Goal: Task Accomplishment & Management: Complete application form

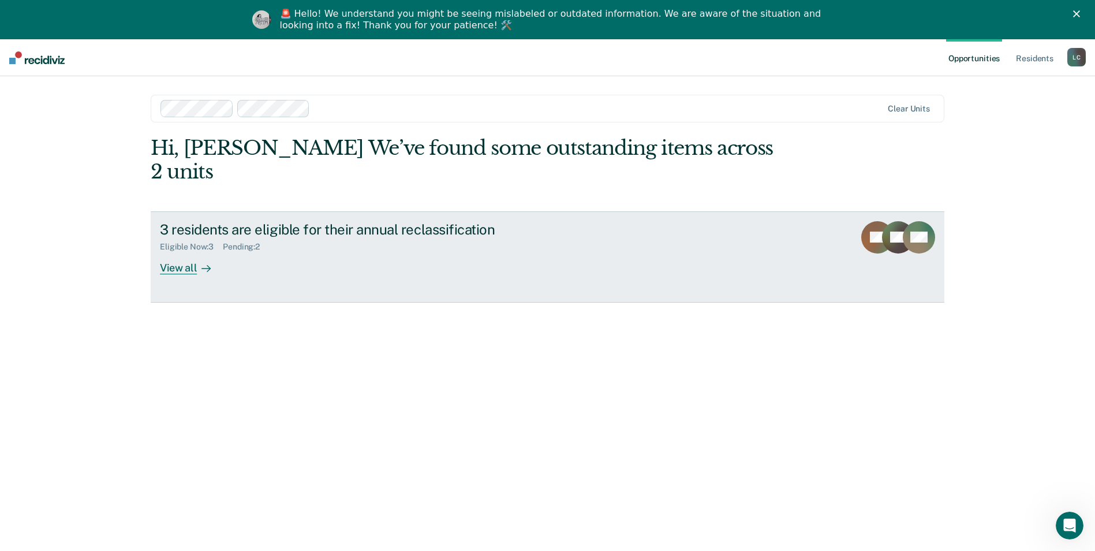
click at [188, 252] on div "View all" at bounding box center [192, 263] width 65 height 23
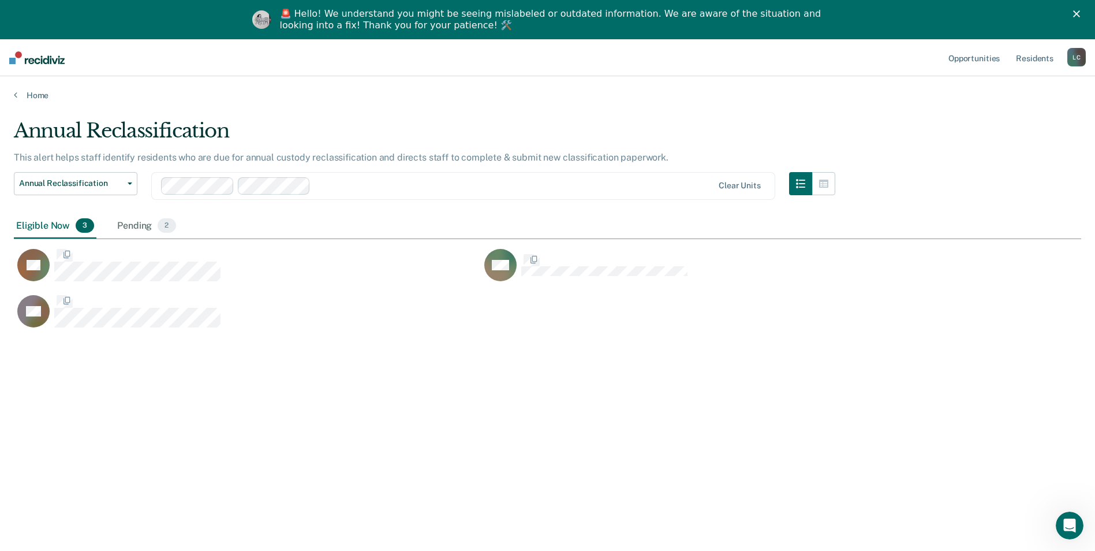
scroll to position [376, 1058]
click at [136, 229] on div "Pending 2" at bounding box center [146, 226] width 63 height 25
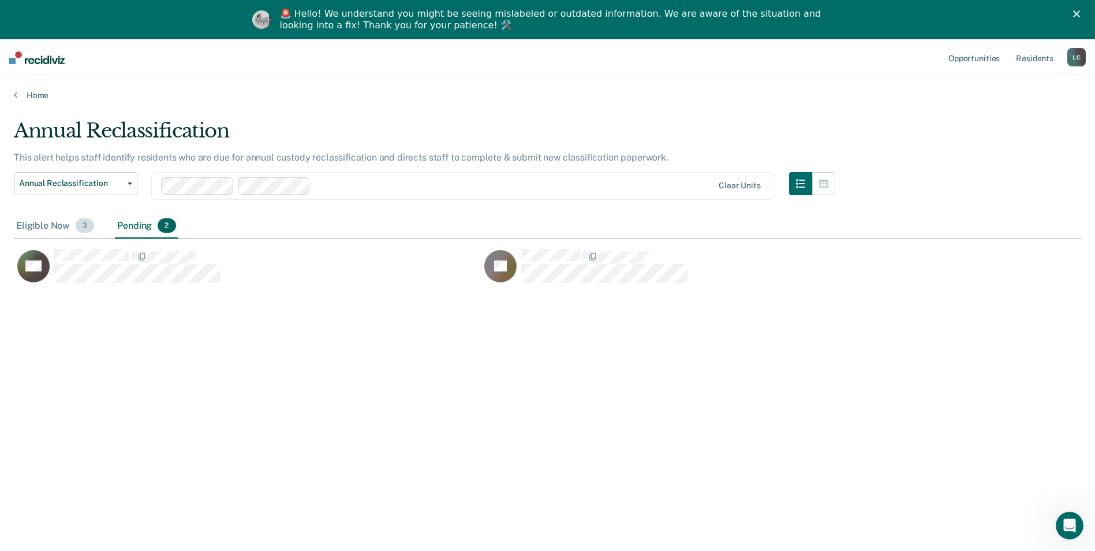
click at [48, 225] on div "Eligible Now 3" at bounding box center [55, 226] width 83 height 25
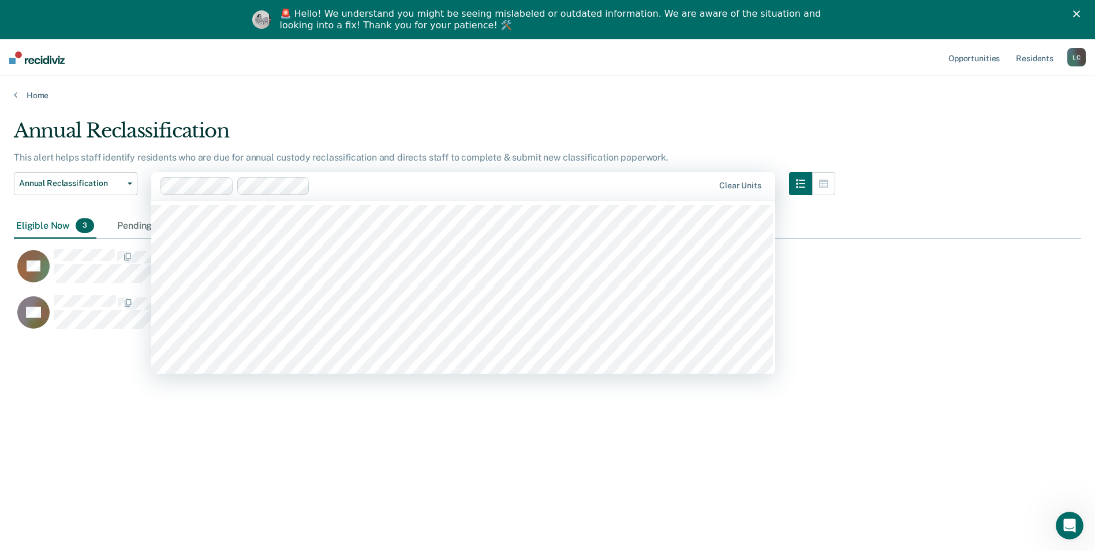
drag, startPoint x: 327, startPoint y: 189, endPoint x: 921, endPoint y: 308, distance: 605.1
click at [921, 308] on div "DD" at bounding box center [481, 317] width 934 height 46
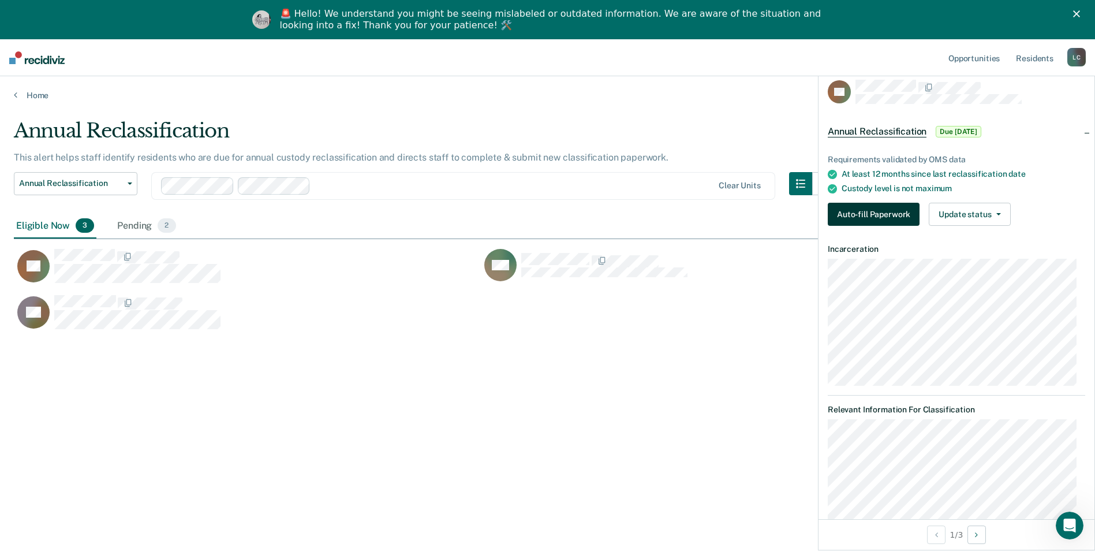
click at [854, 209] on button "Auto-fill Paperwork" at bounding box center [874, 214] width 92 height 23
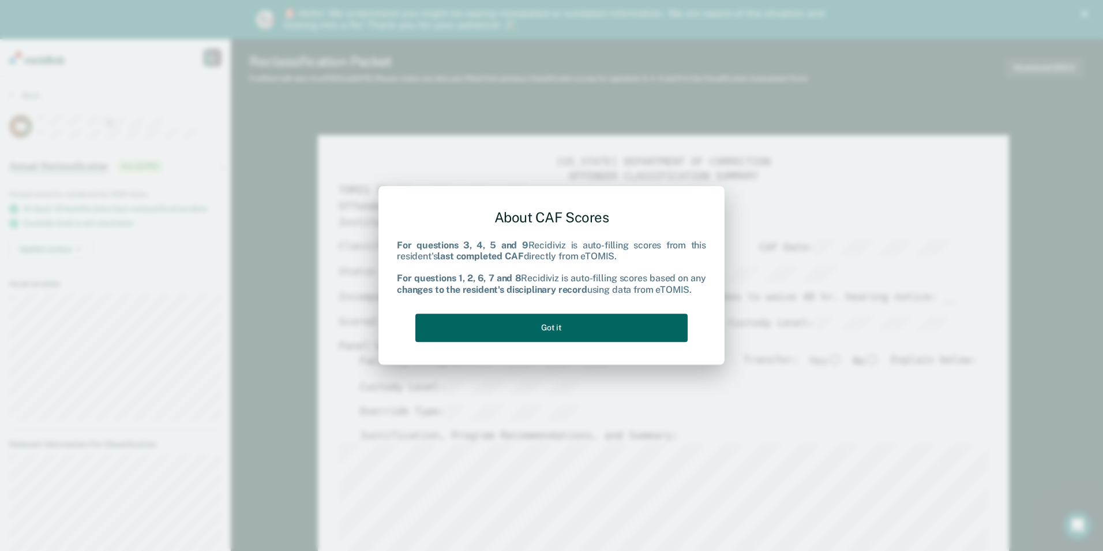
click at [553, 330] on button "Got it" at bounding box center [552, 327] width 272 height 28
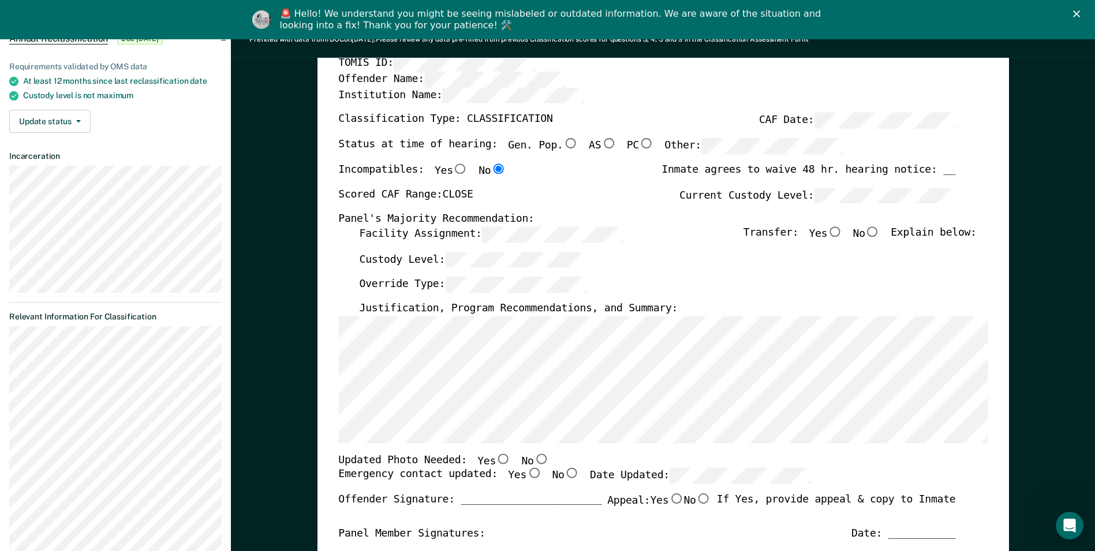
scroll to position [173, 0]
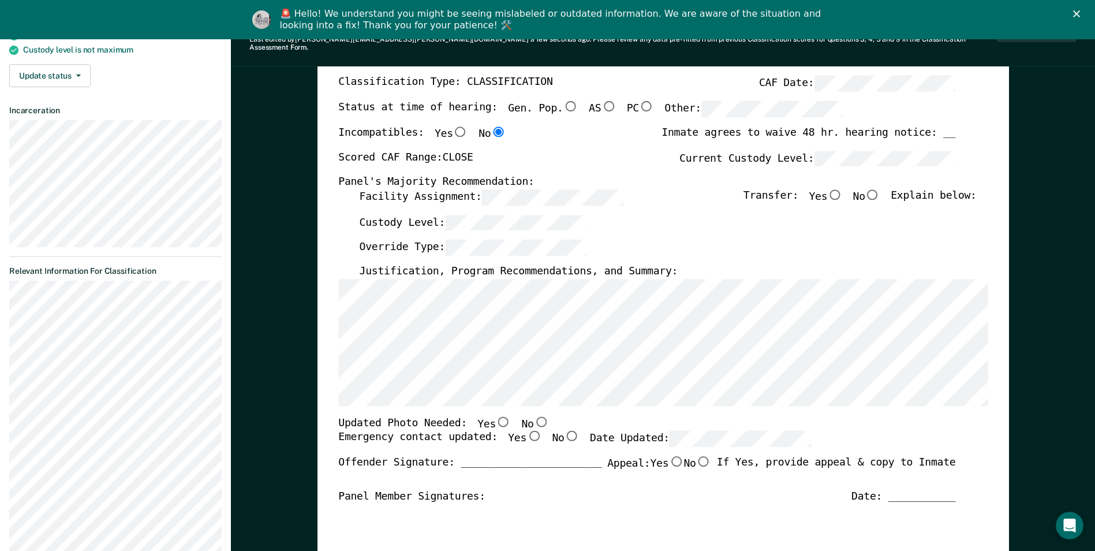
click at [880, 189] on input "No" at bounding box center [872, 194] width 15 height 10
type textarea "x"
radio input "true"
click at [657, 265] on div "Justification, Program Recommendations, and Summary:" at bounding box center [667, 272] width 617 height 14
click at [533, 416] on input "No" at bounding box center [540, 421] width 15 height 10
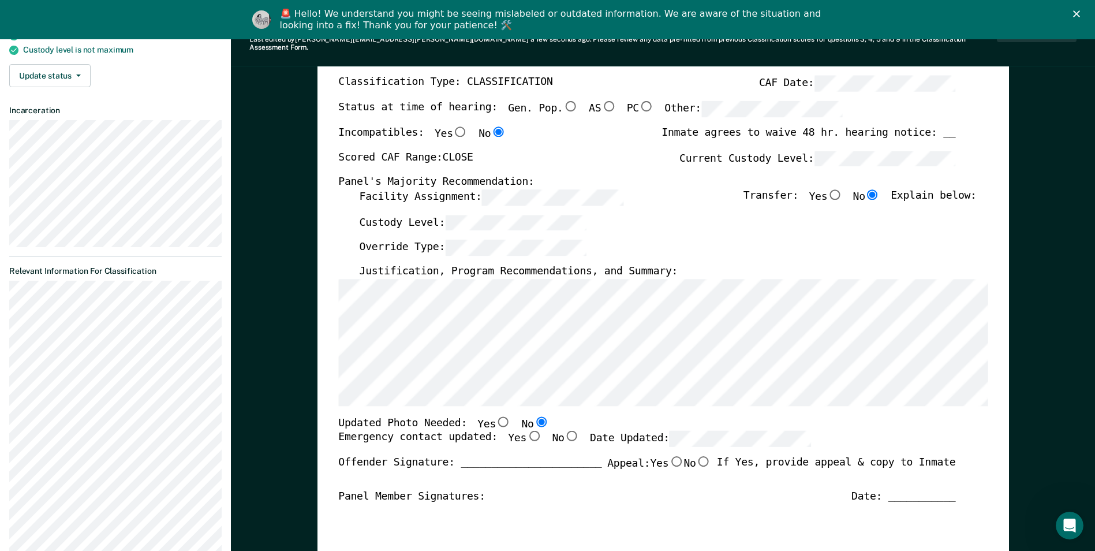
type textarea "x"
radio input "true"
click at [526, 431] on input "Yes" at bounding box center [533, 436] width 15 height 10
type textarea "x"
radio input "true"
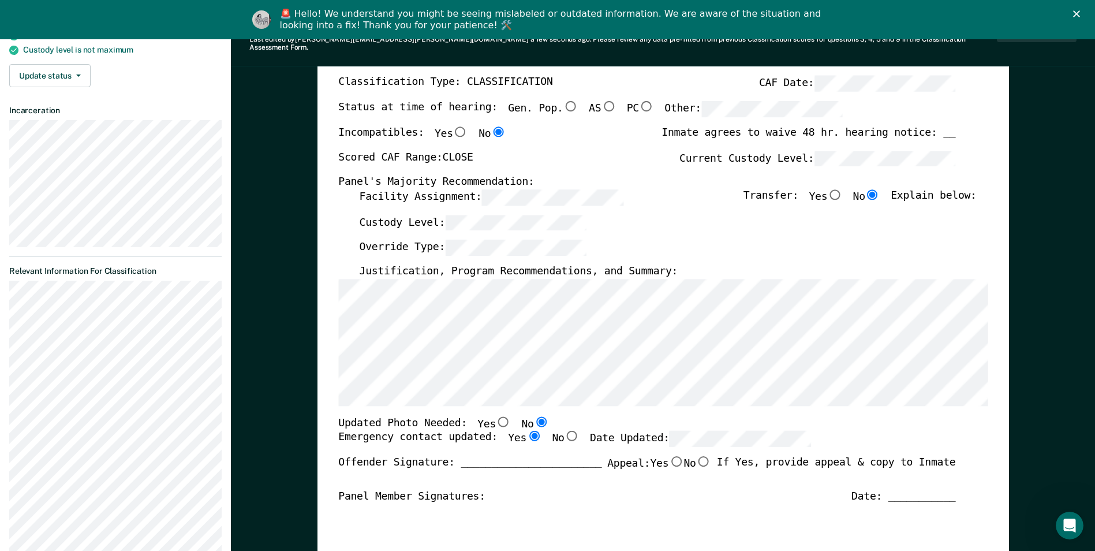
click at [526, 431] on input "Yes" at bounding box center [533, 436] width 15 height 10
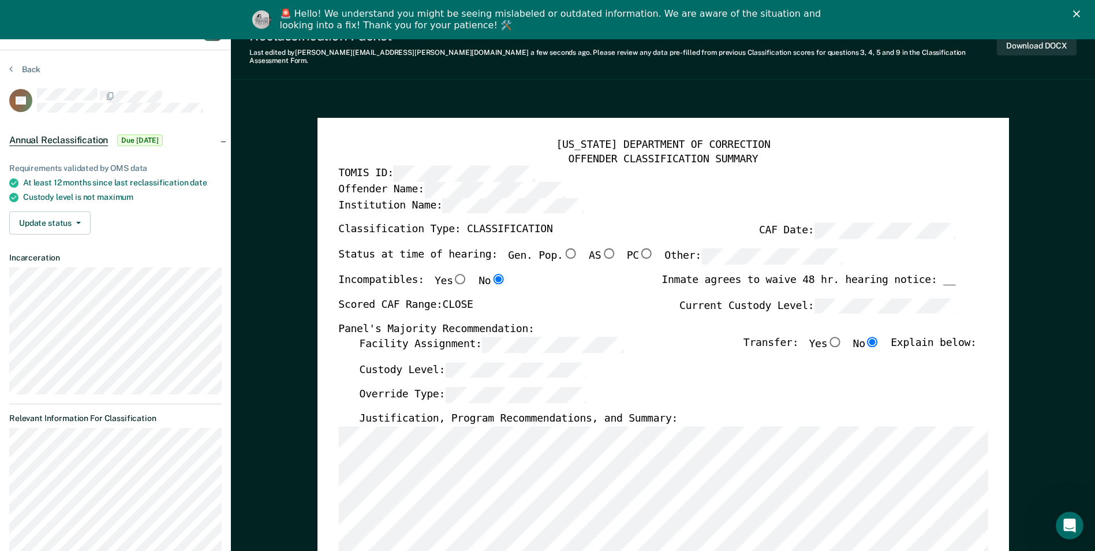
scroll to position [0, 0]
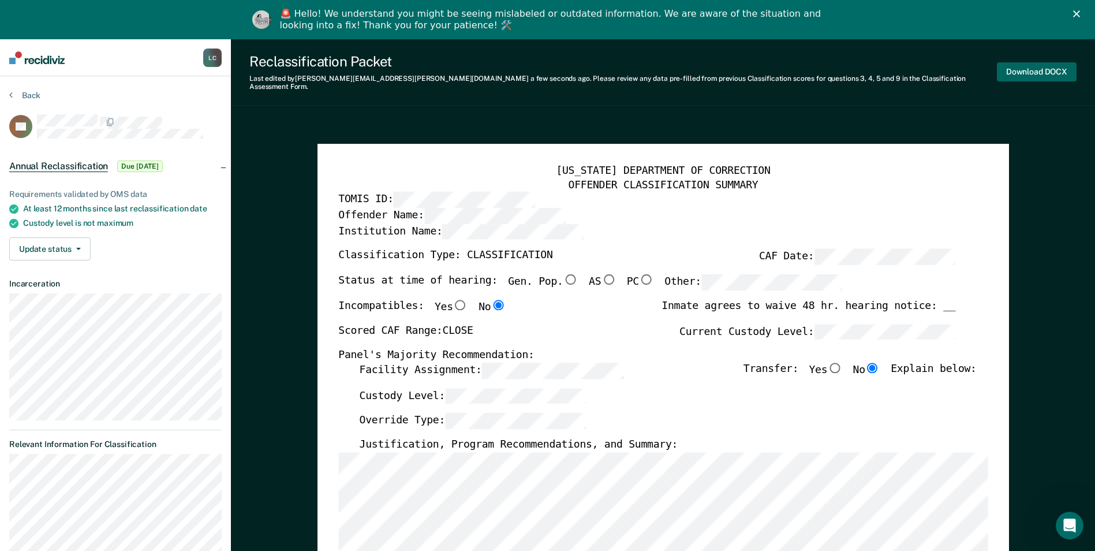
click at [1028, 66] on button "Download DOCX" at bounding box center [1037, 71] width 80 height 19
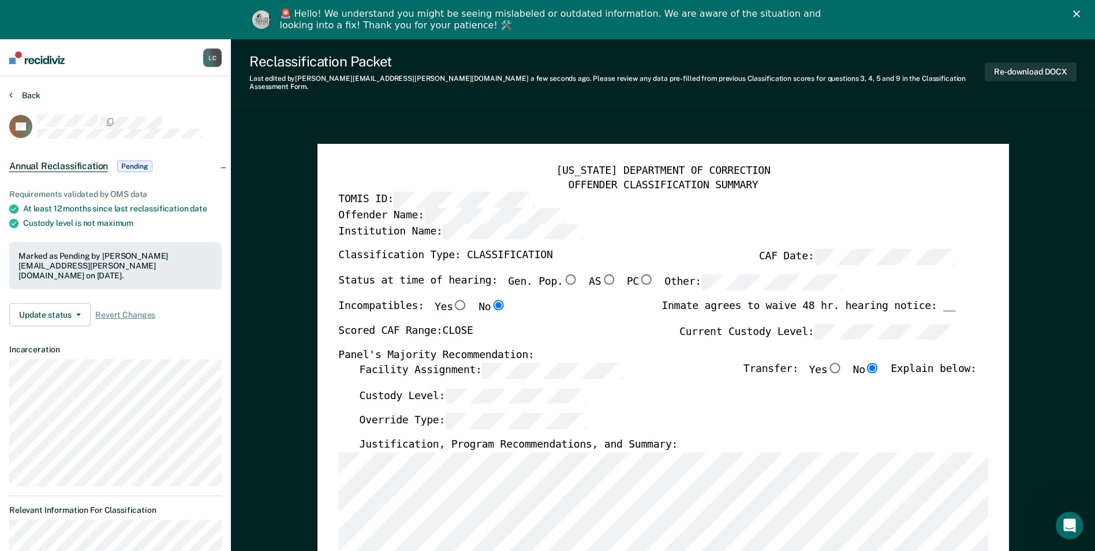
click at [30, 93] on button "Back" at bounding box center [24, 95] width 31 height 10
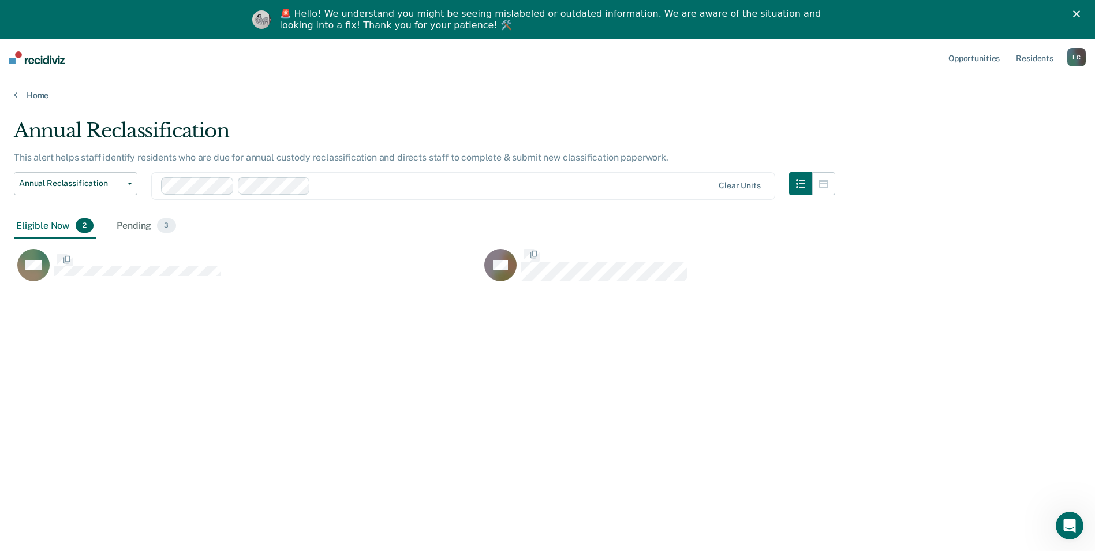
scroll to position [376, 1058]
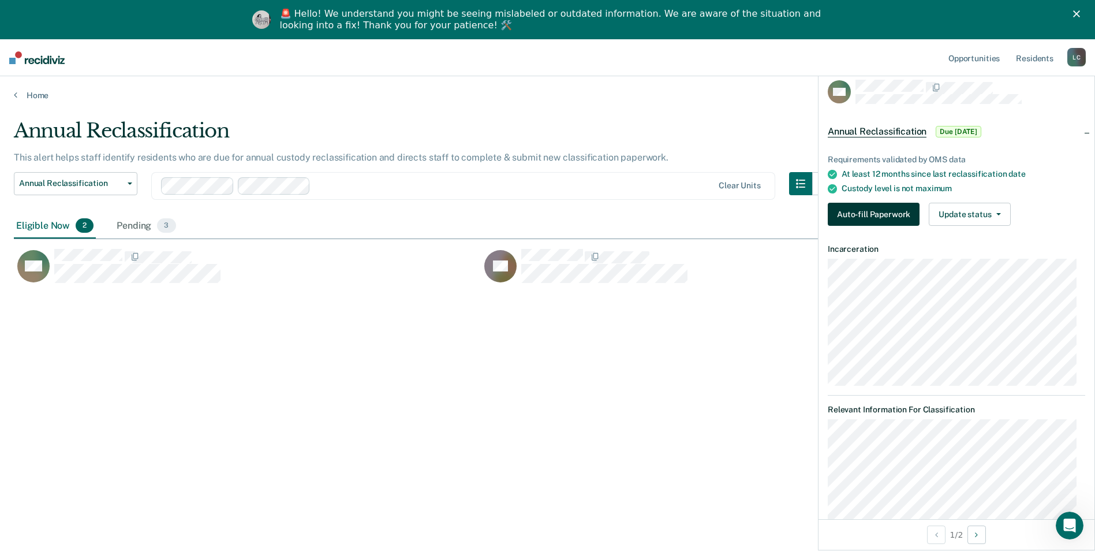
click at [889, 215] on button "Auto-fill Paperwork" at bounding box center [874, 214] width 92 height 23
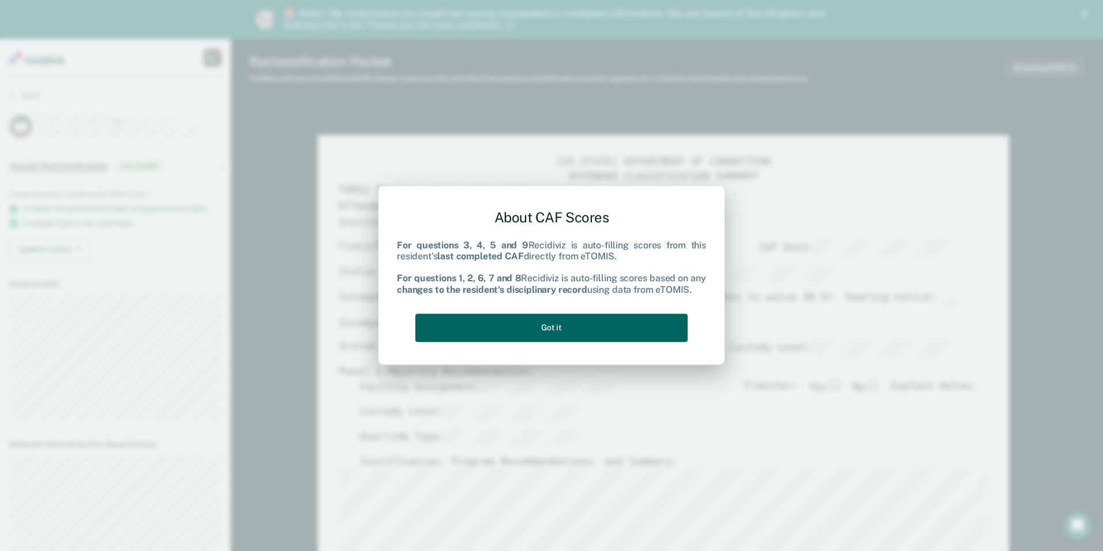
click at [604, 338] on button "Got it" at bounding box center [552, 327] width 272 height 28
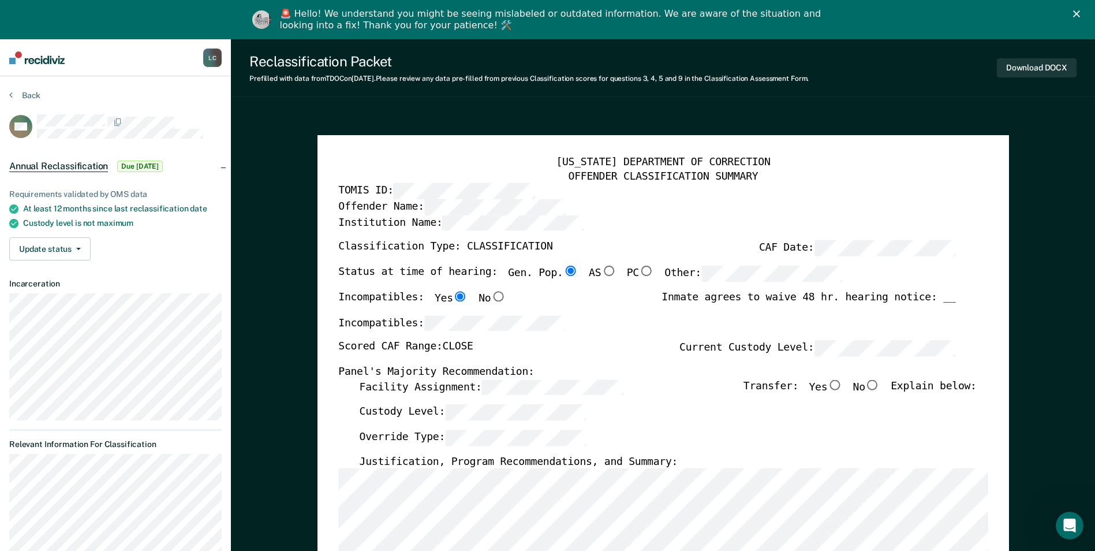
click at [880, 383] on input "No" at bounding box center [872, 384] width 15 height 10
type textarea "x"
radio input "true"
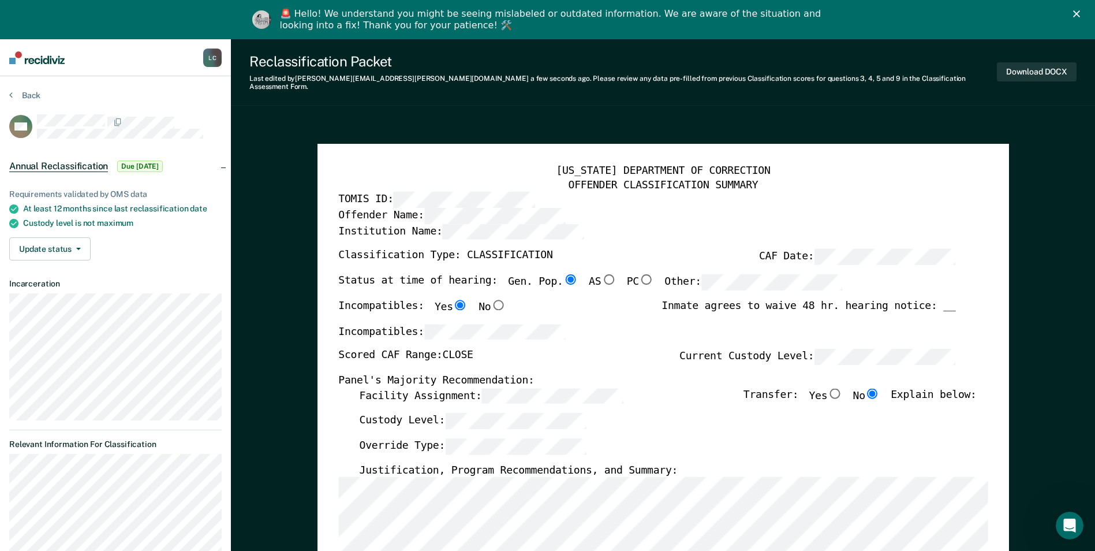
click at [470, 403] on div "Facility Assignment: Transfer: Yes No Explain below:" at bounding box center [667, 399] width 617 height 25
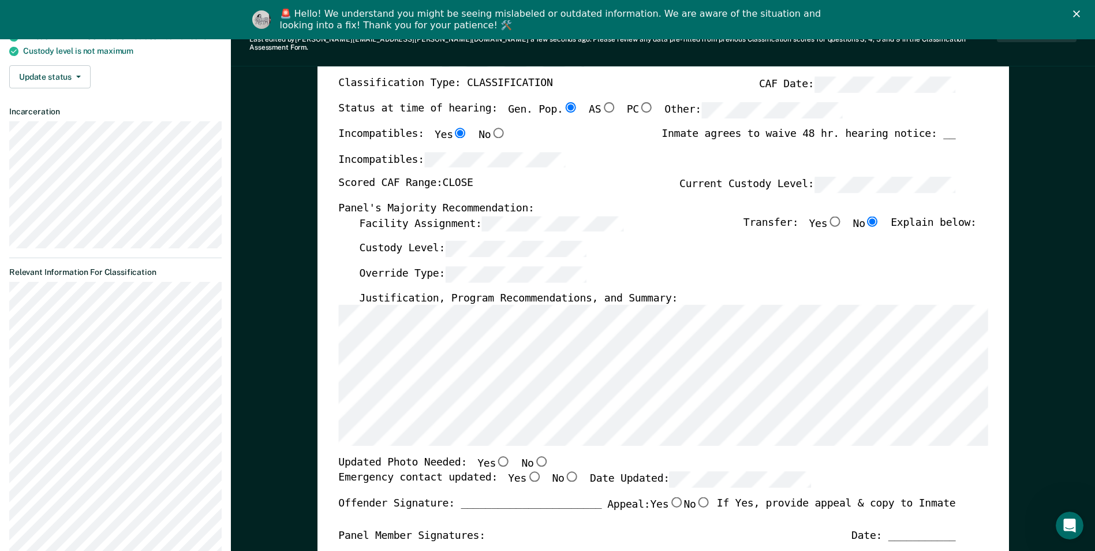
scroll to position [173, 0]
click at [533, 455] on input "No" at bounding box center [540, 460] width 15 height 10
type textarea "x"
radio input "true"
click at [526, 470] on input "Yes" at bounding box center [533, 475] width 15 height 10
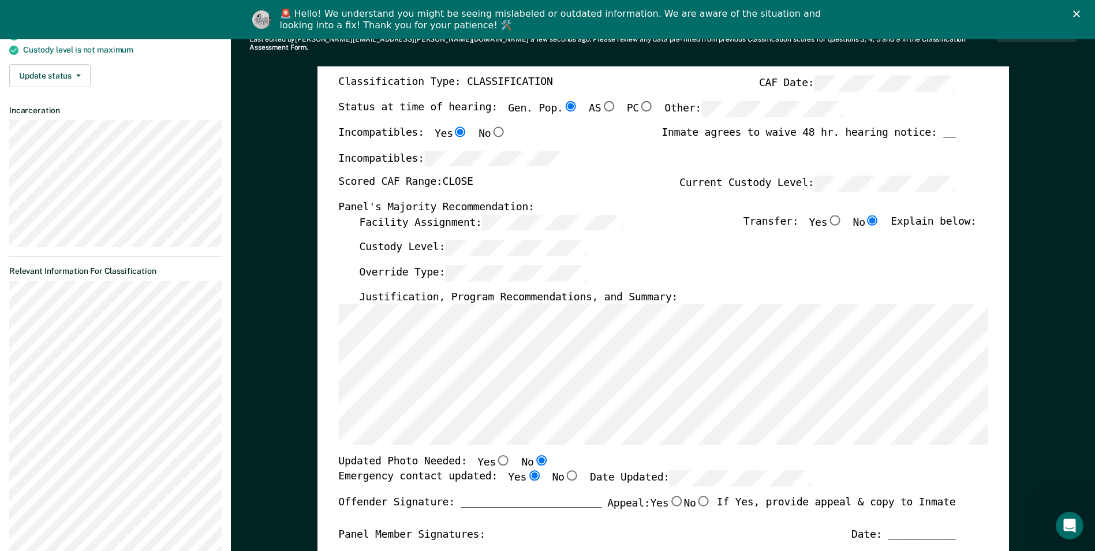
type textarea "x"
radio input "true"
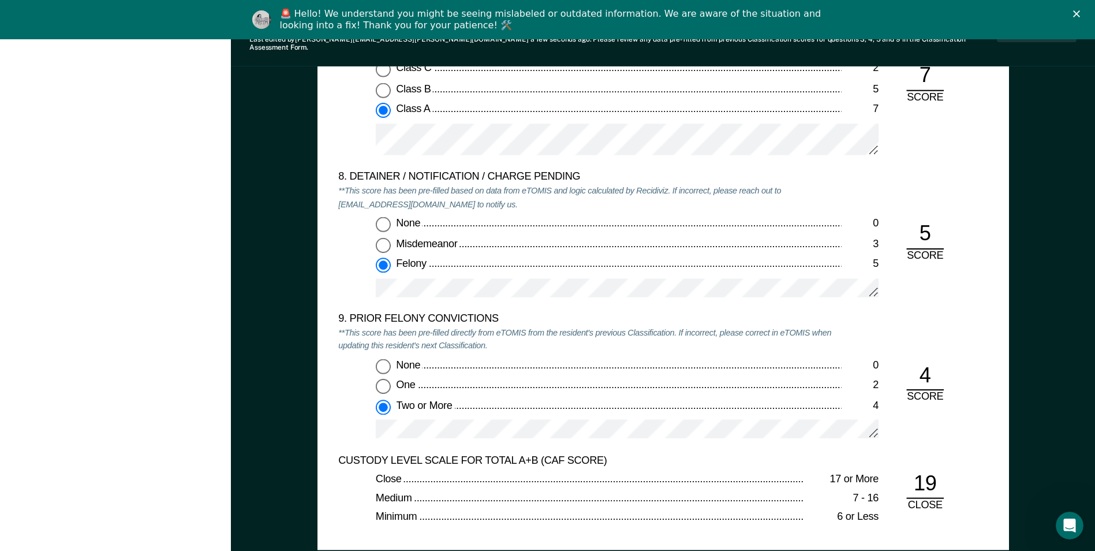
scroll to position [2482, 0]
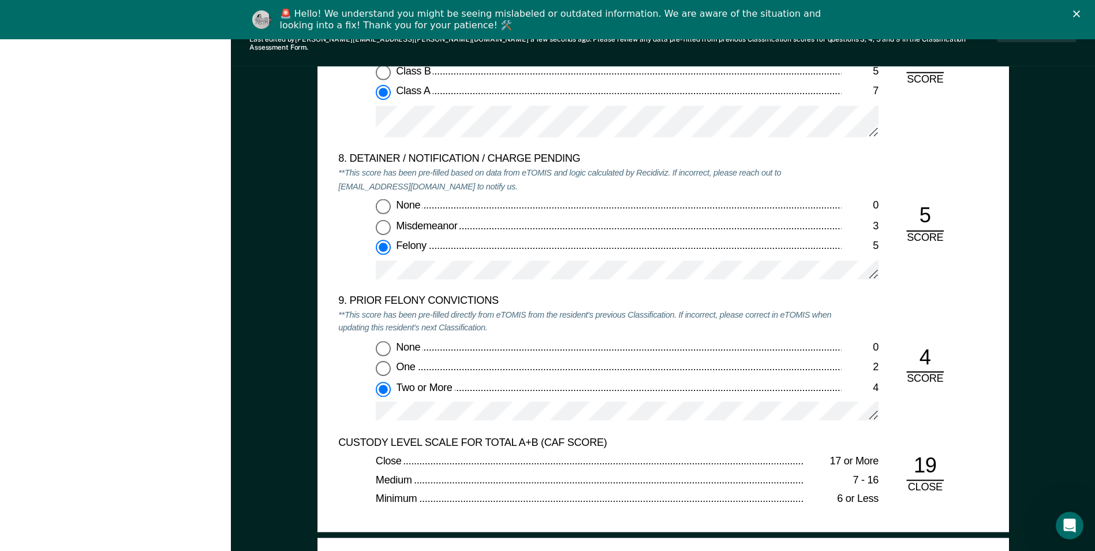
drag, startPoint x: 866, startPoint y: 340, endPoint x: 809, endPoint y: 358, distance: 59.9
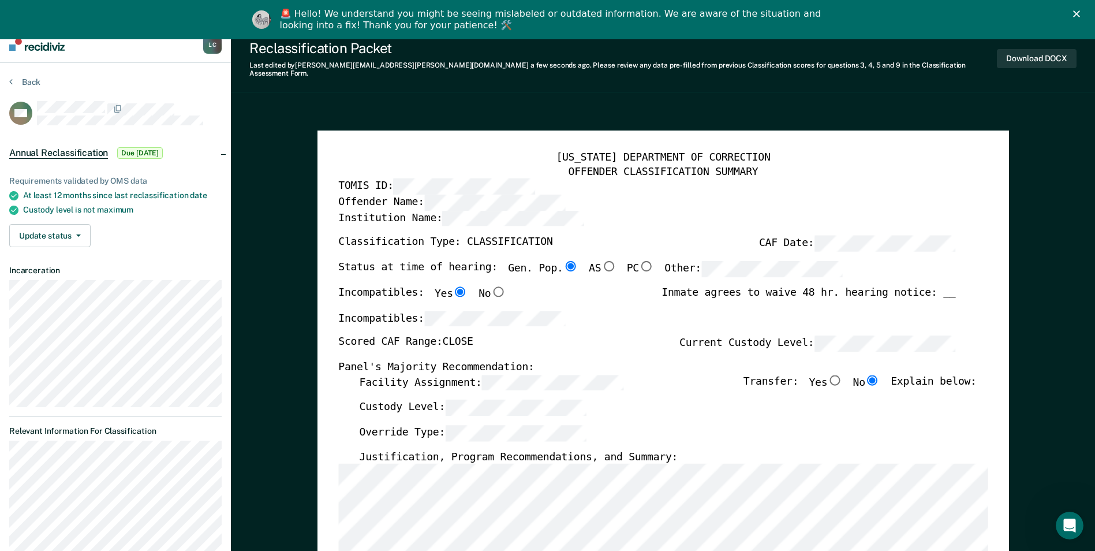
scroll to position [0, 0]
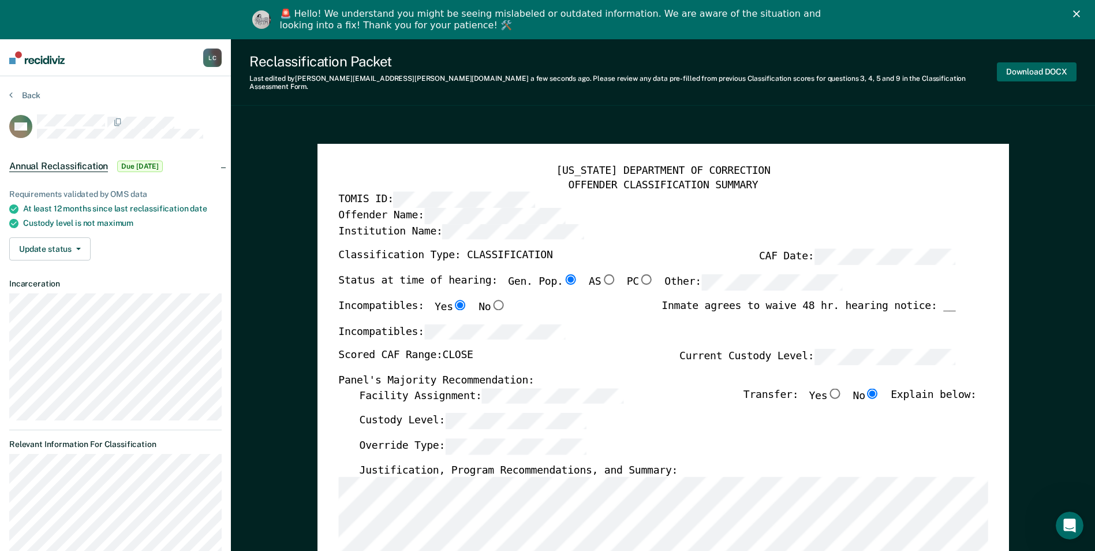
click at [1024, 68] on button "Download DOCX" at bounding box center [1037, 71] width 80 height 19
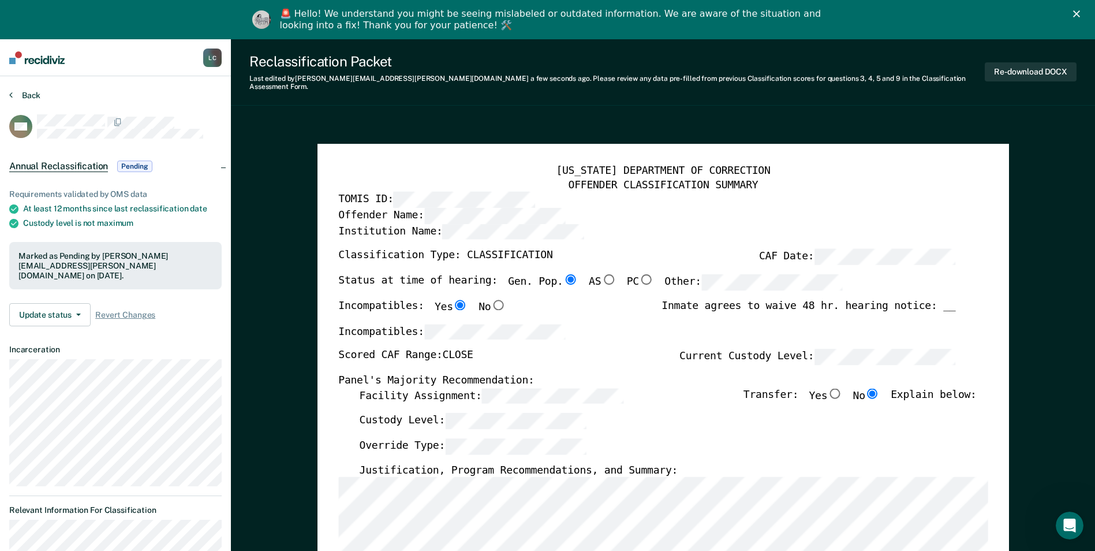
click at [25, 94] on button "Back" at bounding box center [24, 95] width 31 height 10
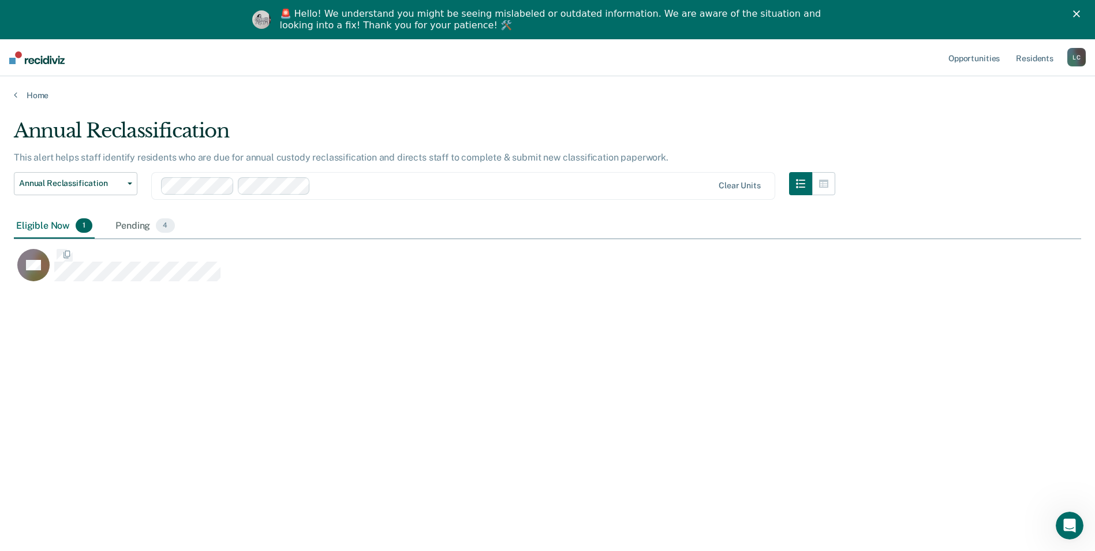
scroll to position [376, 1058]
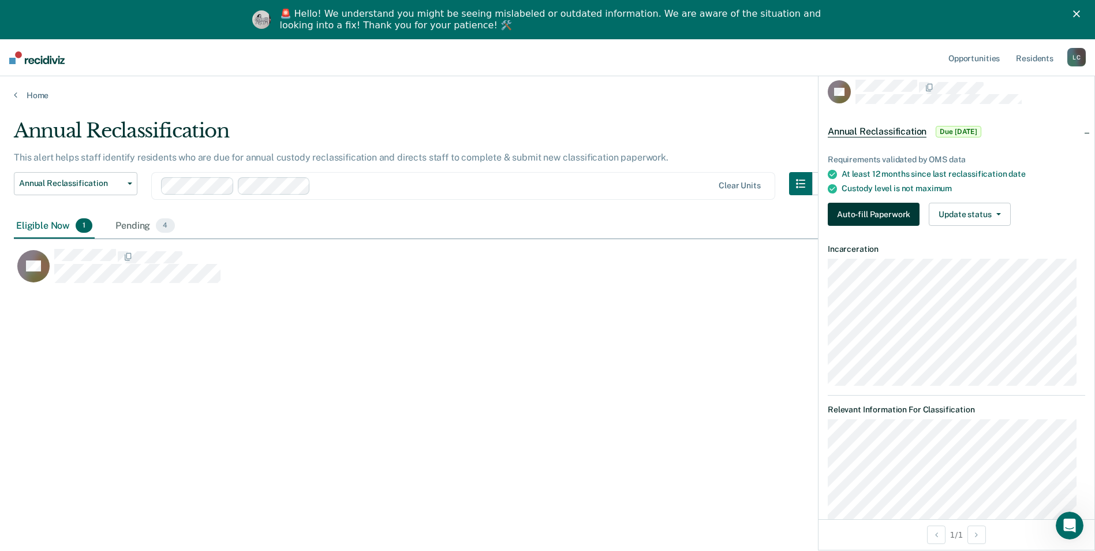
click at [866, 220] on button "Auto-fill Paperwork" at bounding box center [874, 214] width 92 height 23
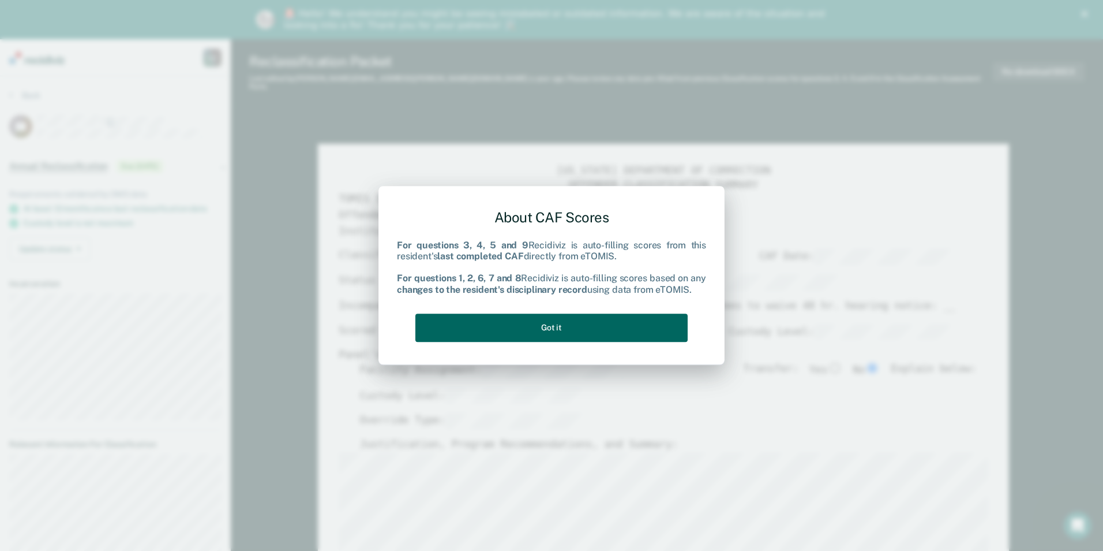
drag, startPoint x: 569, startPoint y: 324, endPoint x: 582, endPoint y: 323, distance: 12.7
click at [569, 324] on button "Got it" at bounding box center [552, 327] width 272 height 28
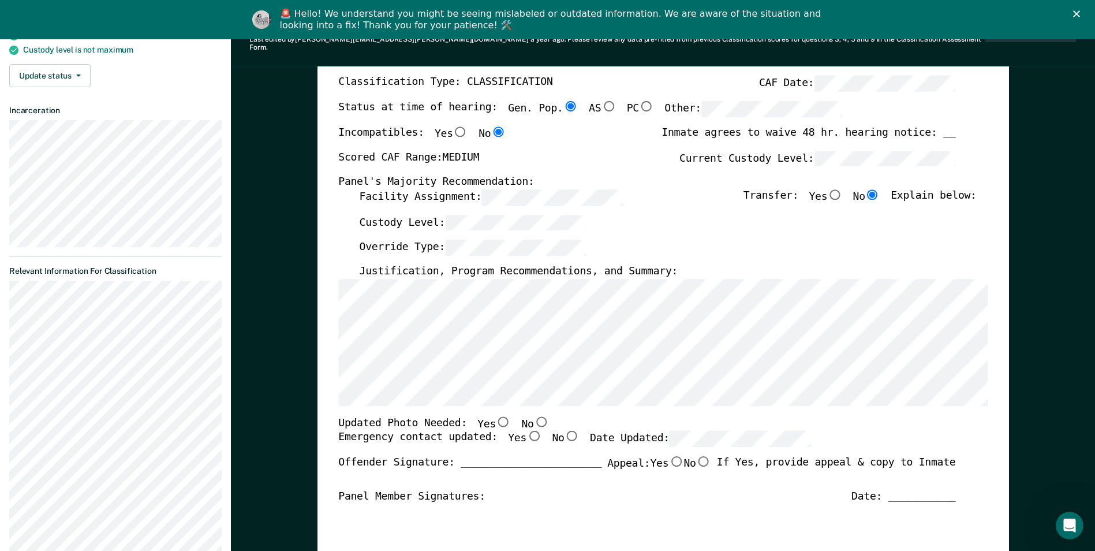
scroll to position [0, 54]
click at [612, 240] on div "Override Type:" at bounding box center [667, 252] width 617 height 25
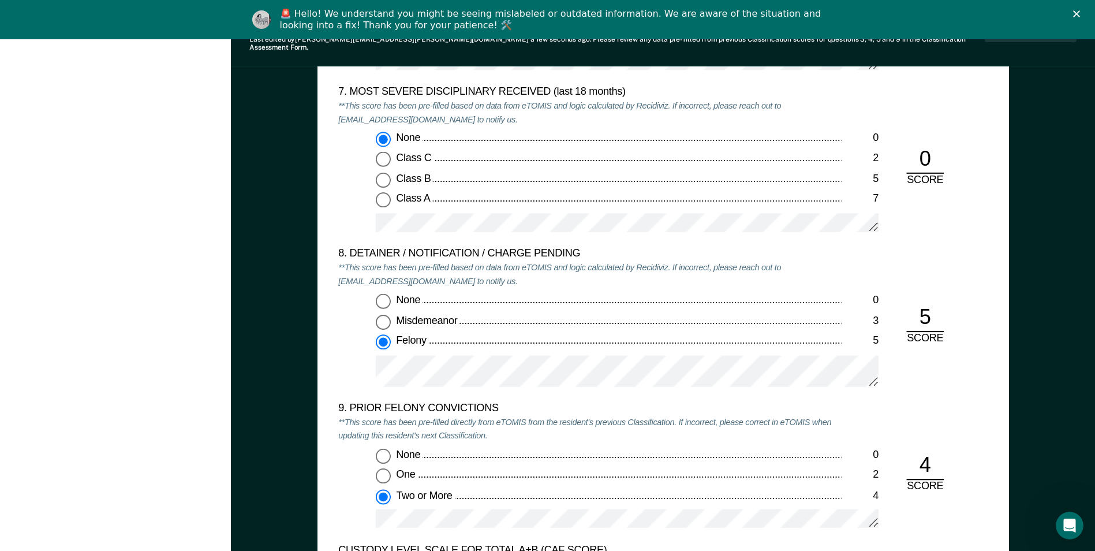
scroll to position [2424, 0]
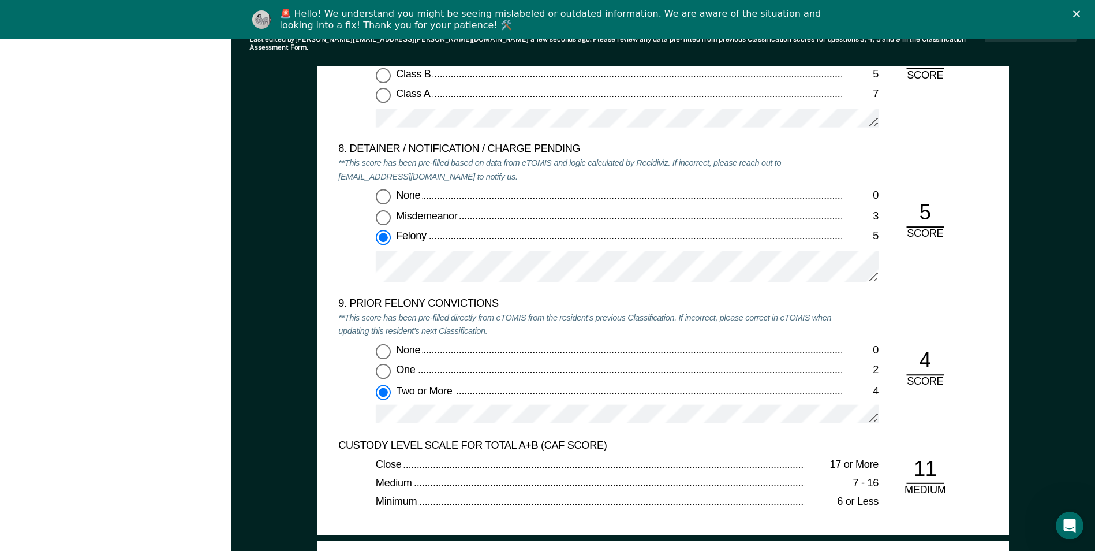
drag, startPoint x: 929, startPoint y: 329, endPoint x: 961, endPoint y: 368, distance: 50.0
click at [961, 368] on div "9. PRIOR FELONY CONVICTIONS **This score has been pre-filled directly from eTOM…" at bounding box center [662, 367] width 649 height 141
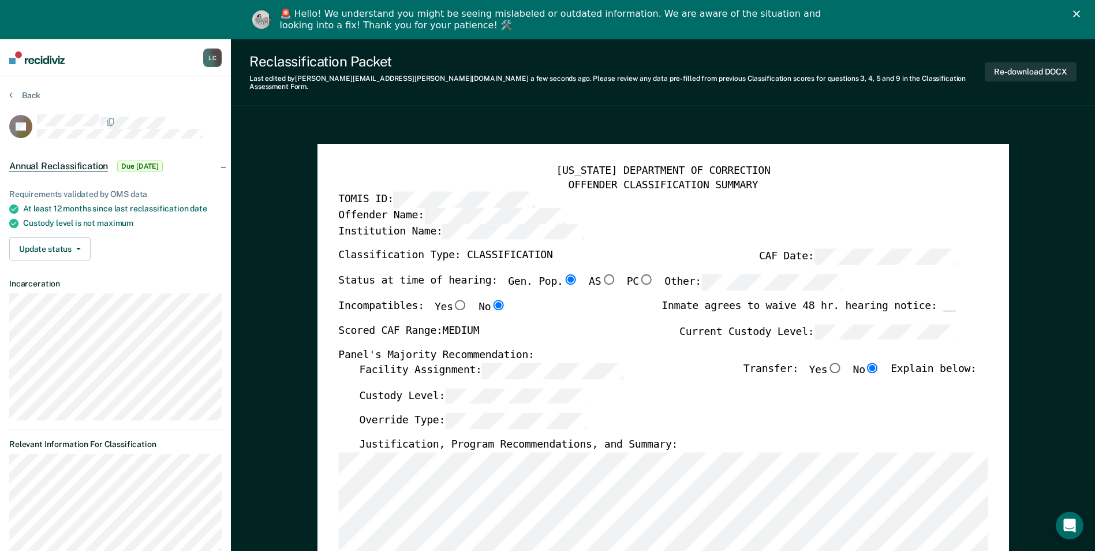
scroll to position [115, 0]
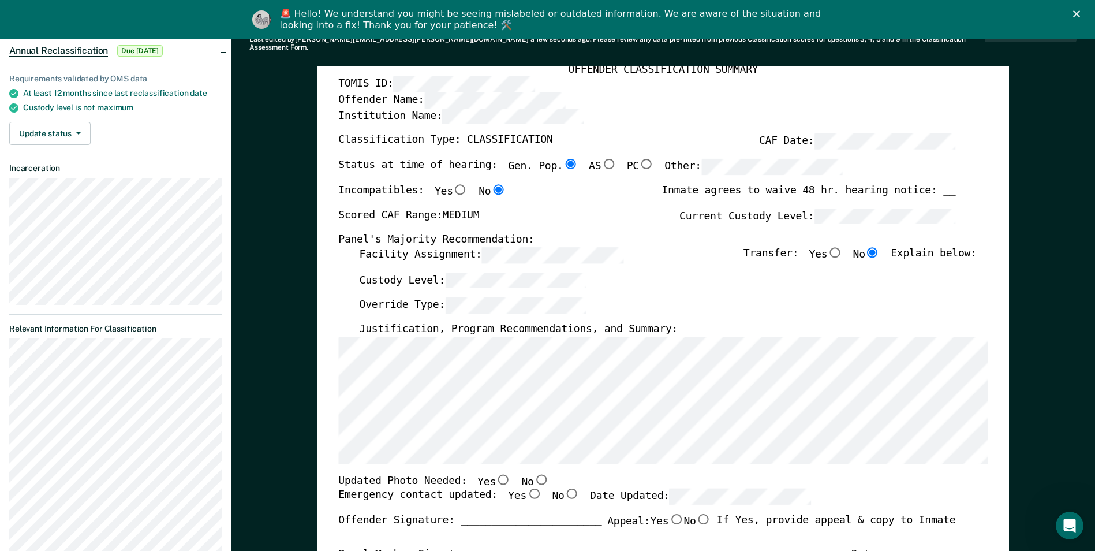
click at [533, 473] on input "No" at bounding box center [540, 478] width 15 height 10
type textarea "x"
radio input "true"
drag, startPoint x: 517, startPoint y: 483, endPoint x: 526, endPoint y: 484, distance: 9.3
click at [526, 488] on input "Yes" at bounding box center [533, 493] width 15 height 10
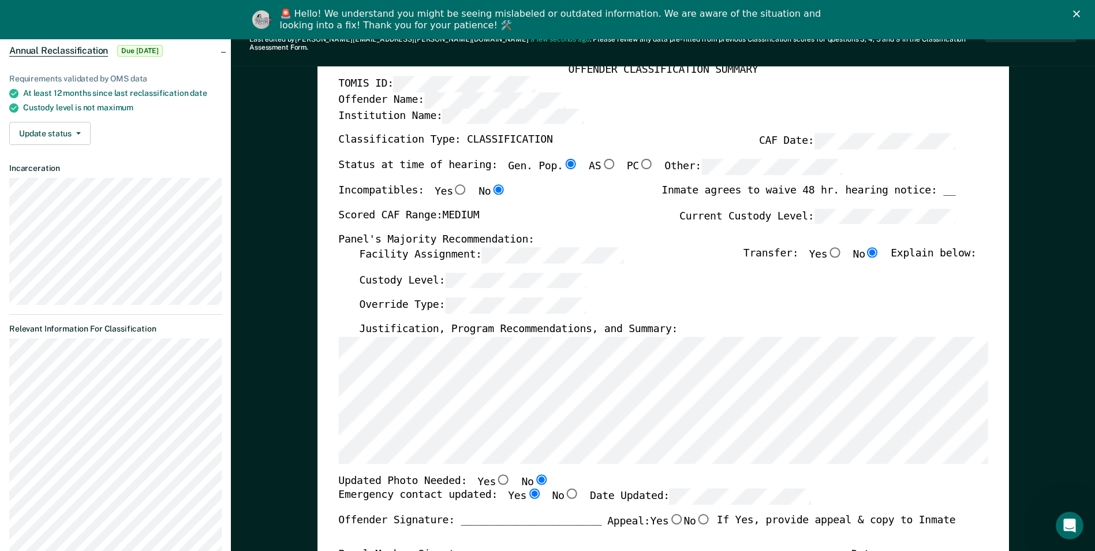
type textarea "x"
radio input "true"
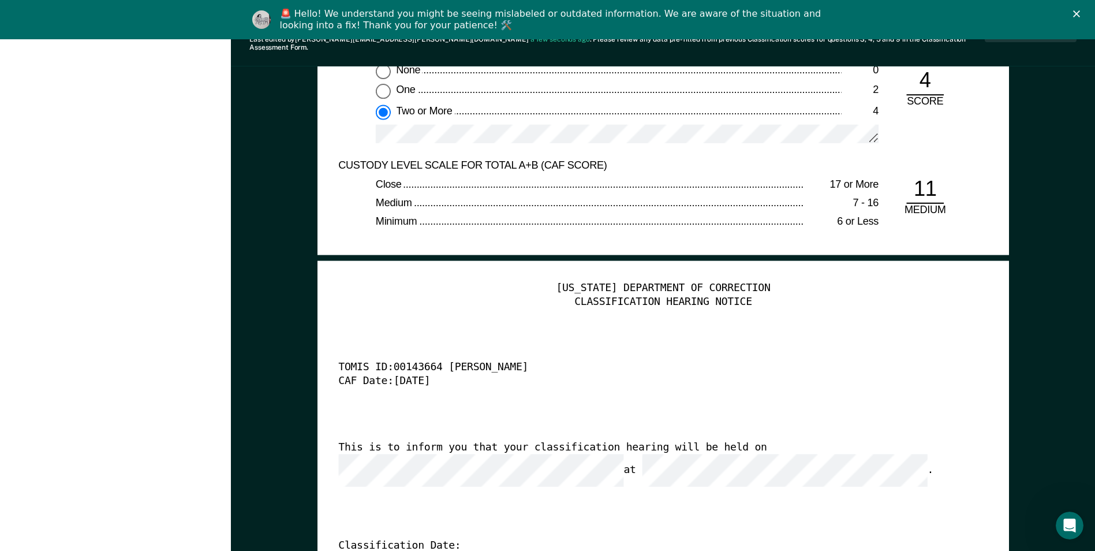
scroll to position [2770, 0]
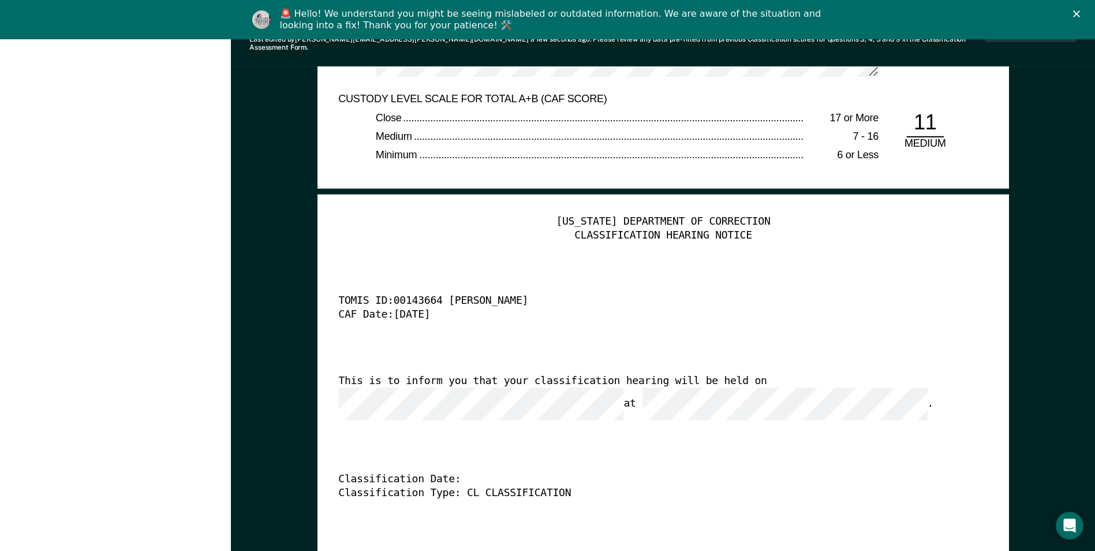
click at [444, 400] on div "[US_STATE] DEPARTMENT OF CORRECTION CLASSIFICATION HEARING NOTICE TOMIS ID: 001…" at bounding box center [662, 390] width 649 height 351
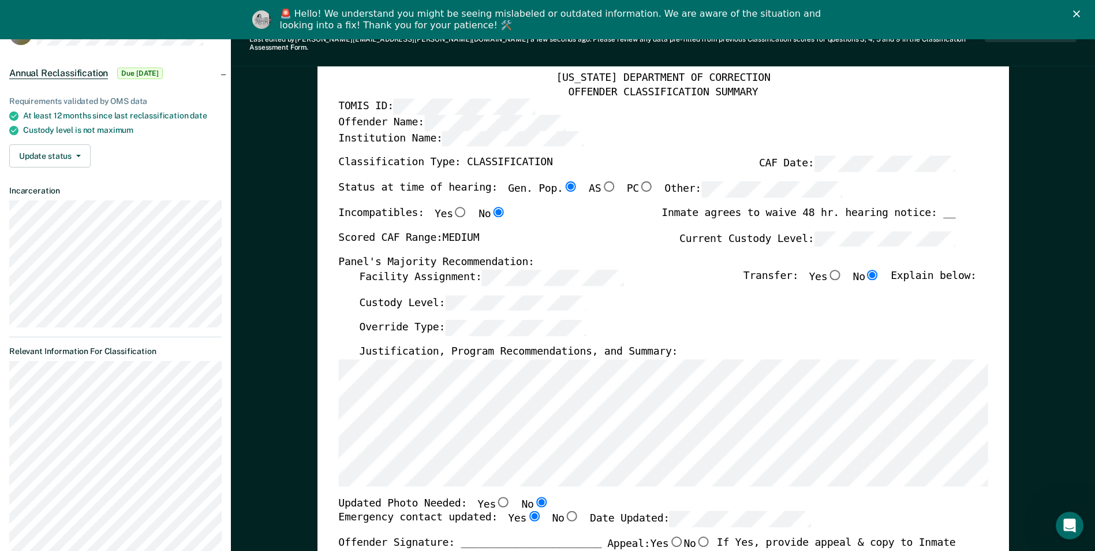
scroll to position [0, 0]
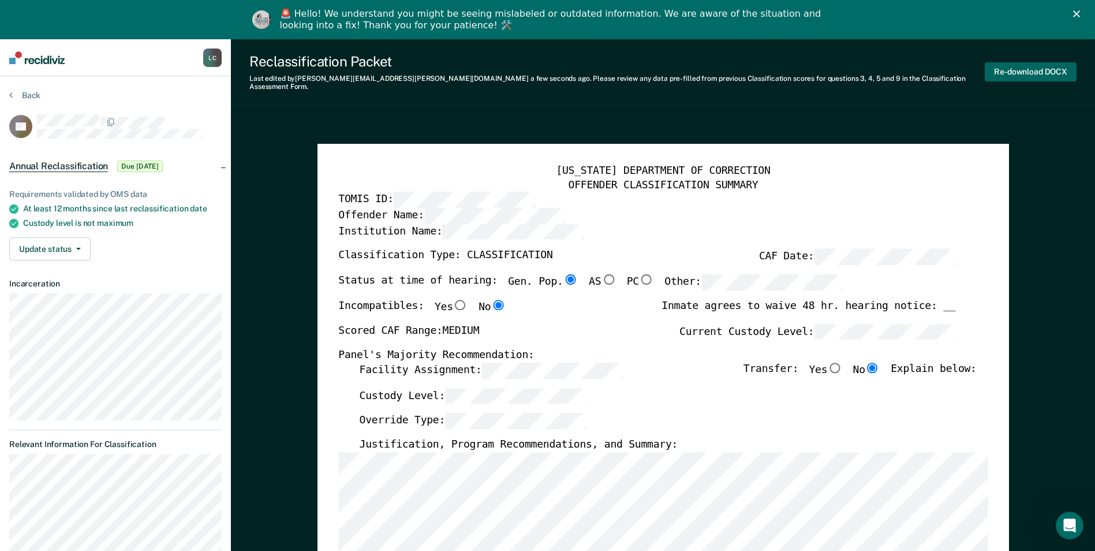
click at [1023, 66] on button "Re-download DOCX" at bounding box center [1031, 71] width 92 height 19
type textarea "x"
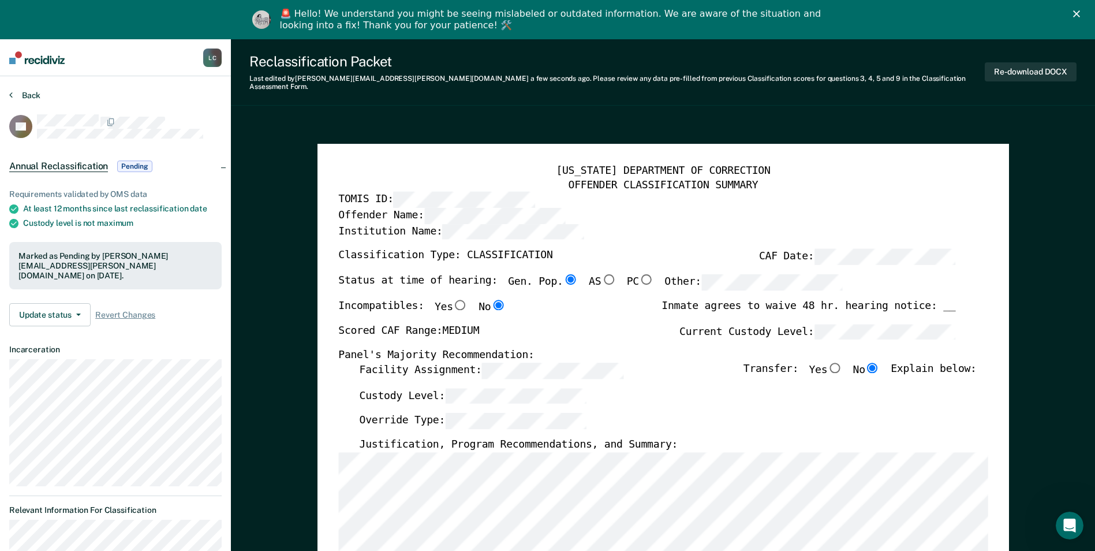
click at [27, 91] on button "Back" at bounding box center [24, 95] width 31 height 10
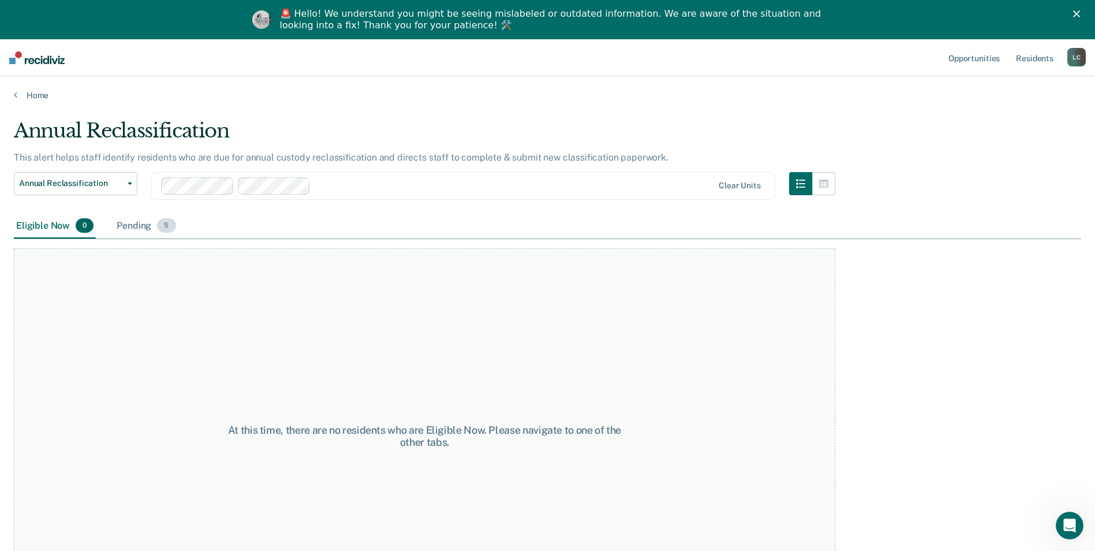
click at [133, 222] on div "Pending 5" at bounding box center [145, 226] width 63 height 25
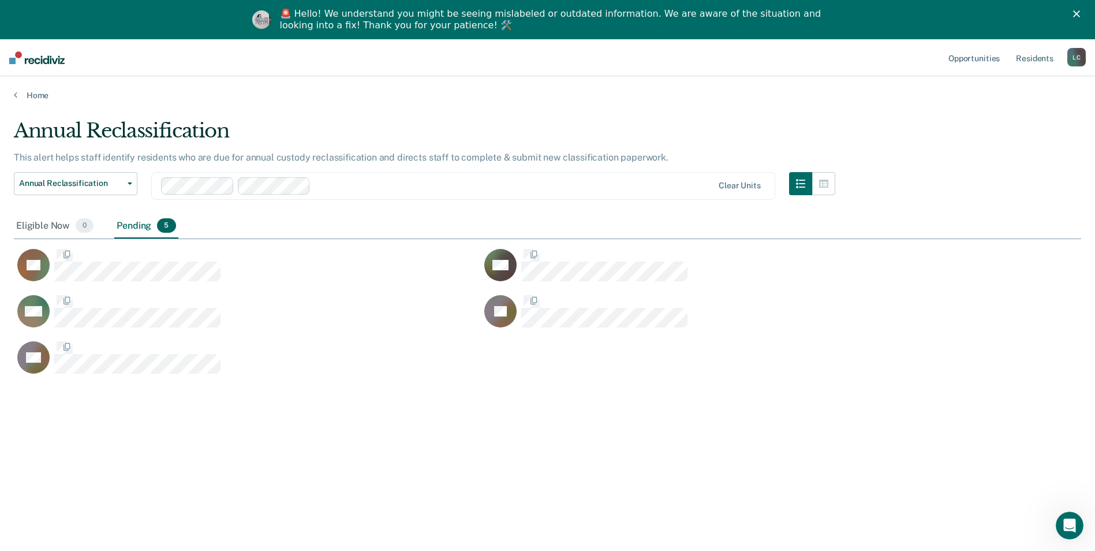
scroll to position [376, 1058]
click at [39, 93] on link "Home" at bounding box center [547, 95] width 1067 height 10
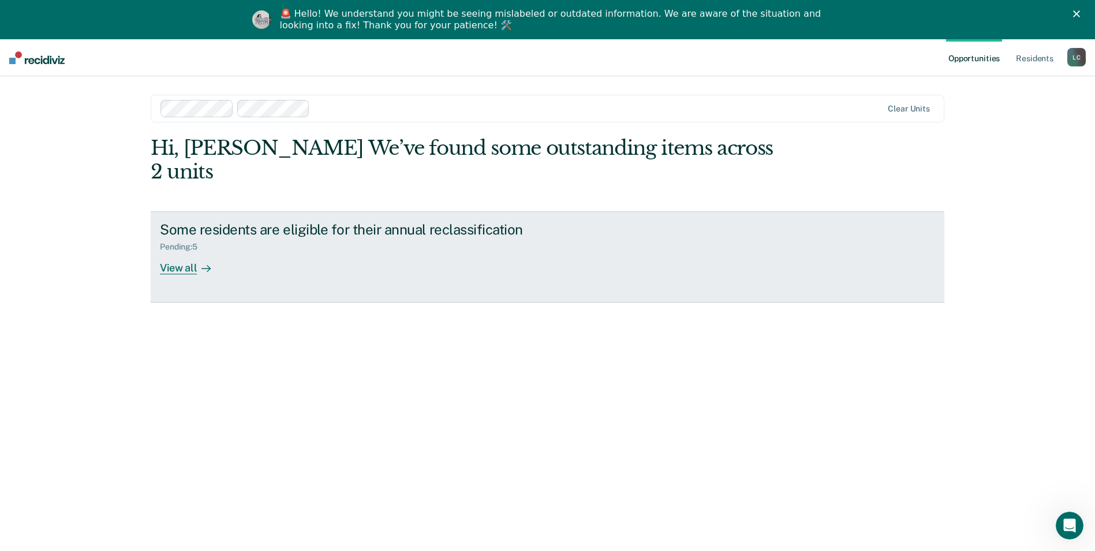
click at [185, 252] on div "View all" at bounding box center [192, 263] width 65 height 23
